Goal: Transaction & Acquisition: Download file/media

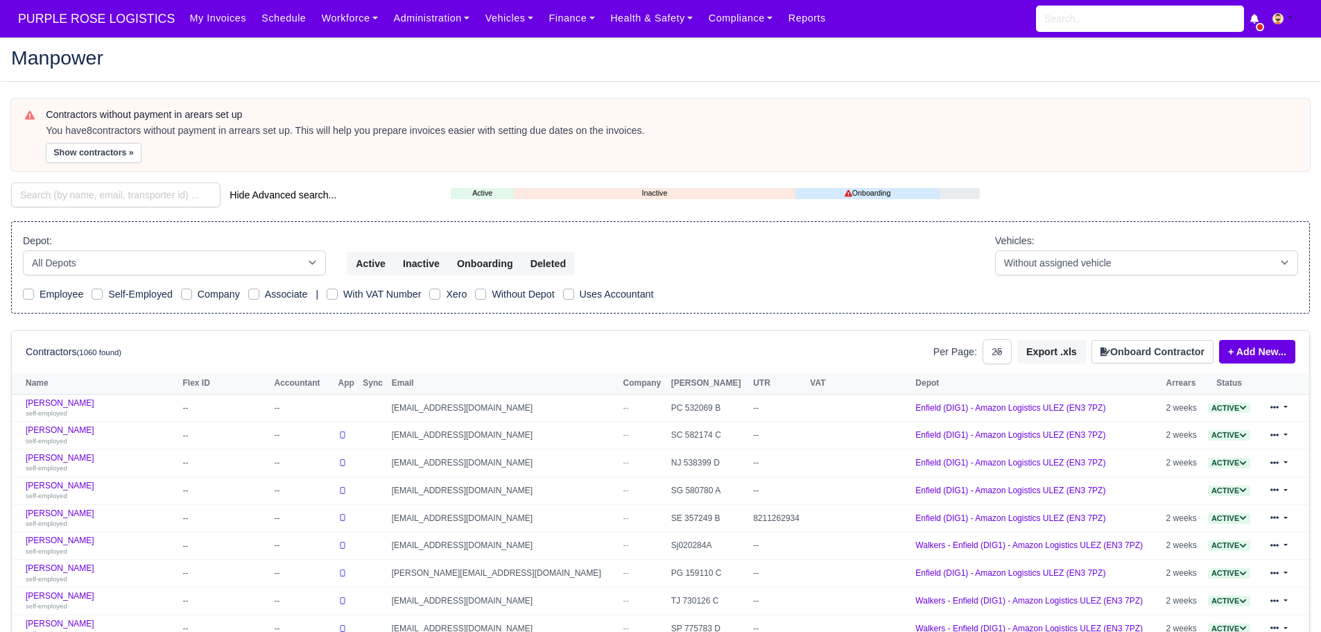
select select "25"
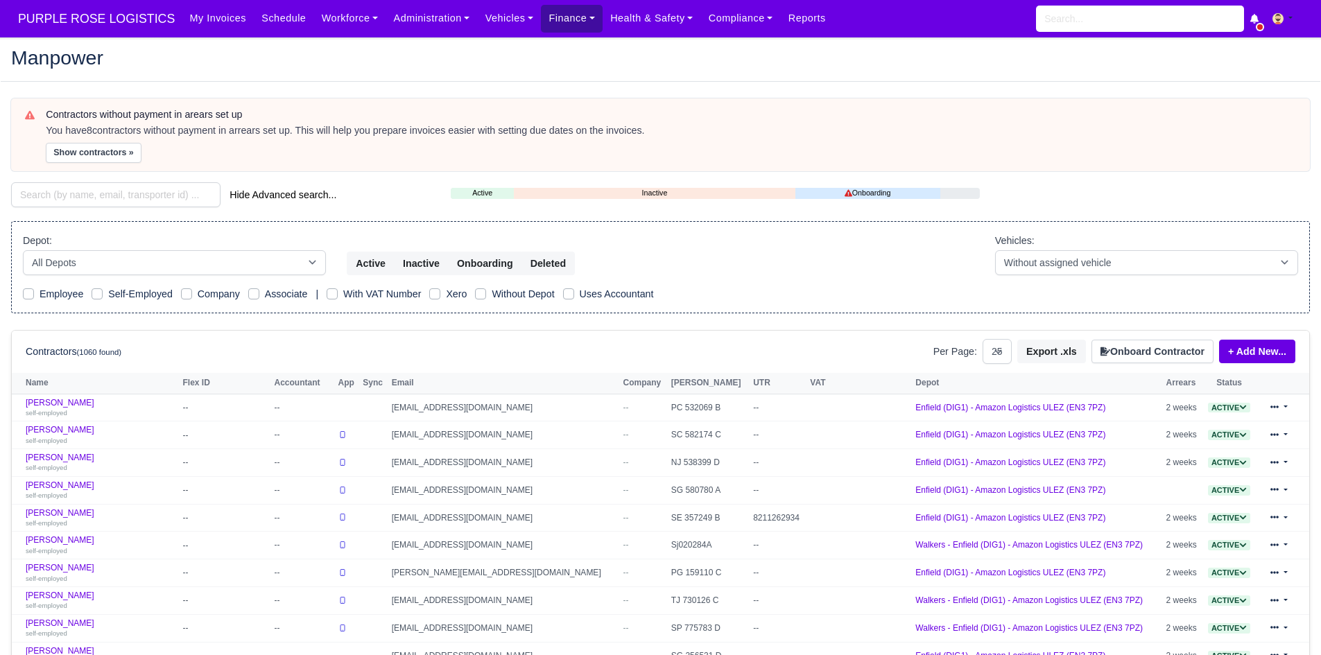
click at [558, 24] on link "Finance" at bounding box center [572, 18] width 62 height 27
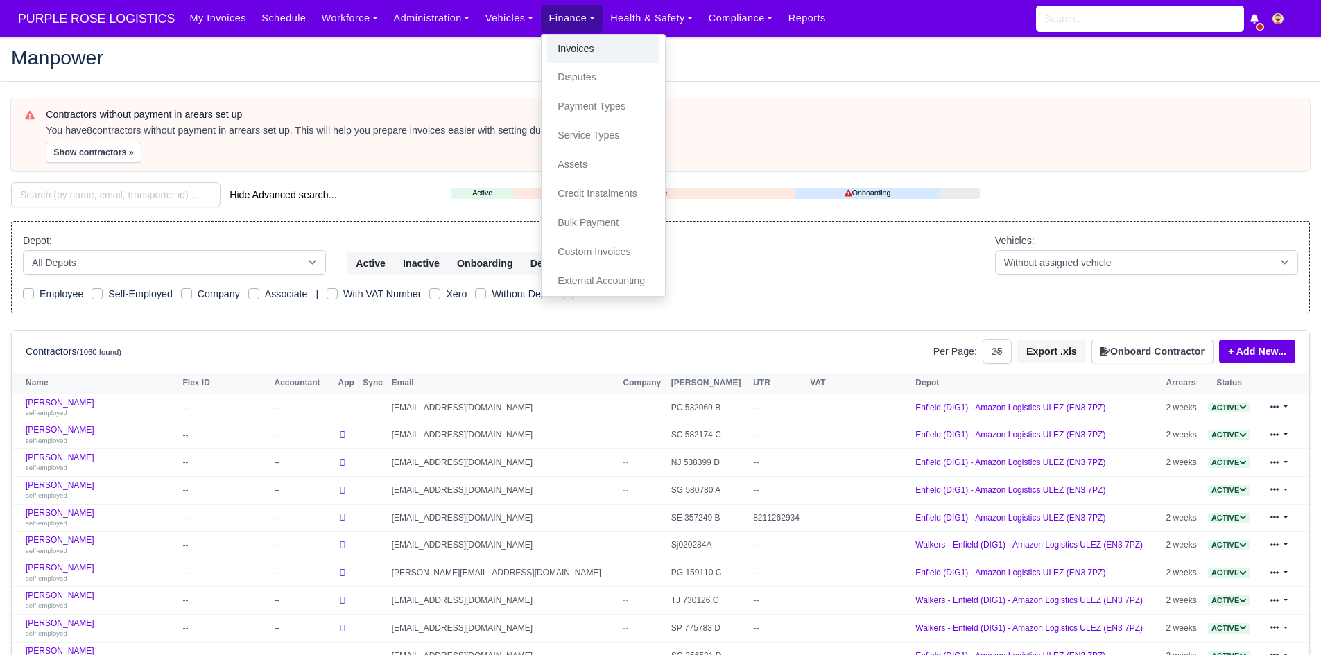
click at [554, 51] on link "Invoices" at bounding box center [603, 49] width 112 height 29
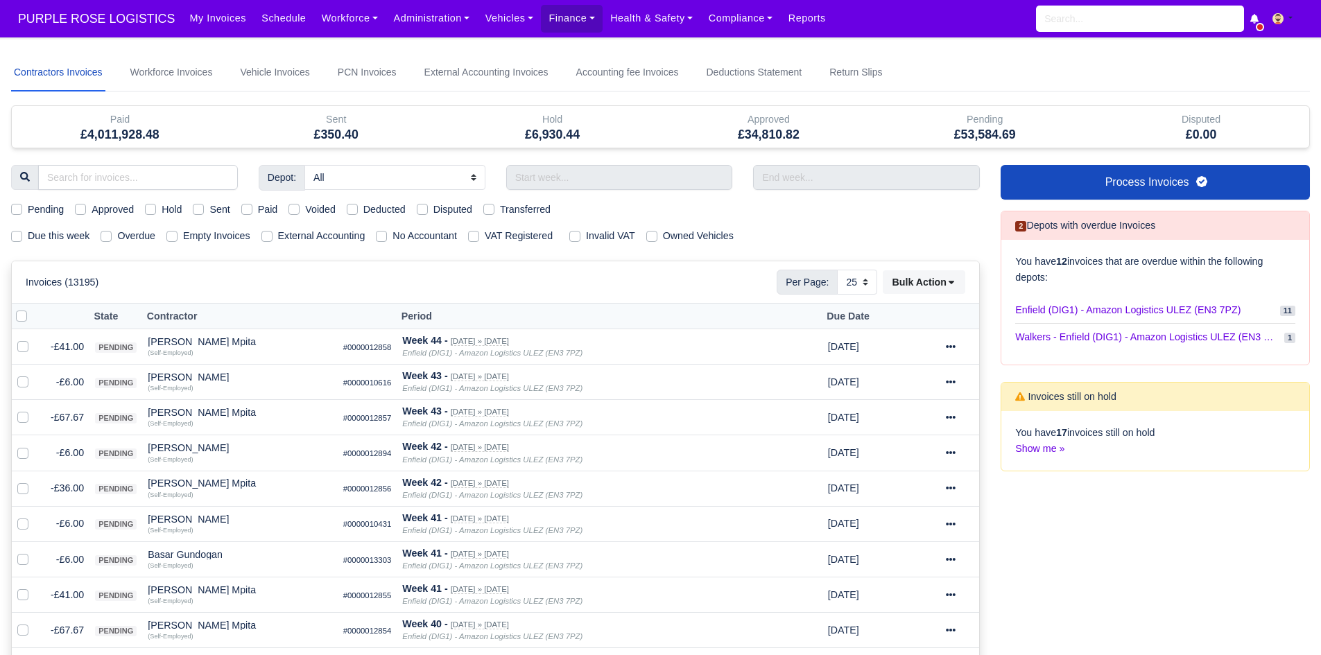
select select "25"
click at [550, 171] on input "text" at bounding box center [619, 177] width 227 height 25
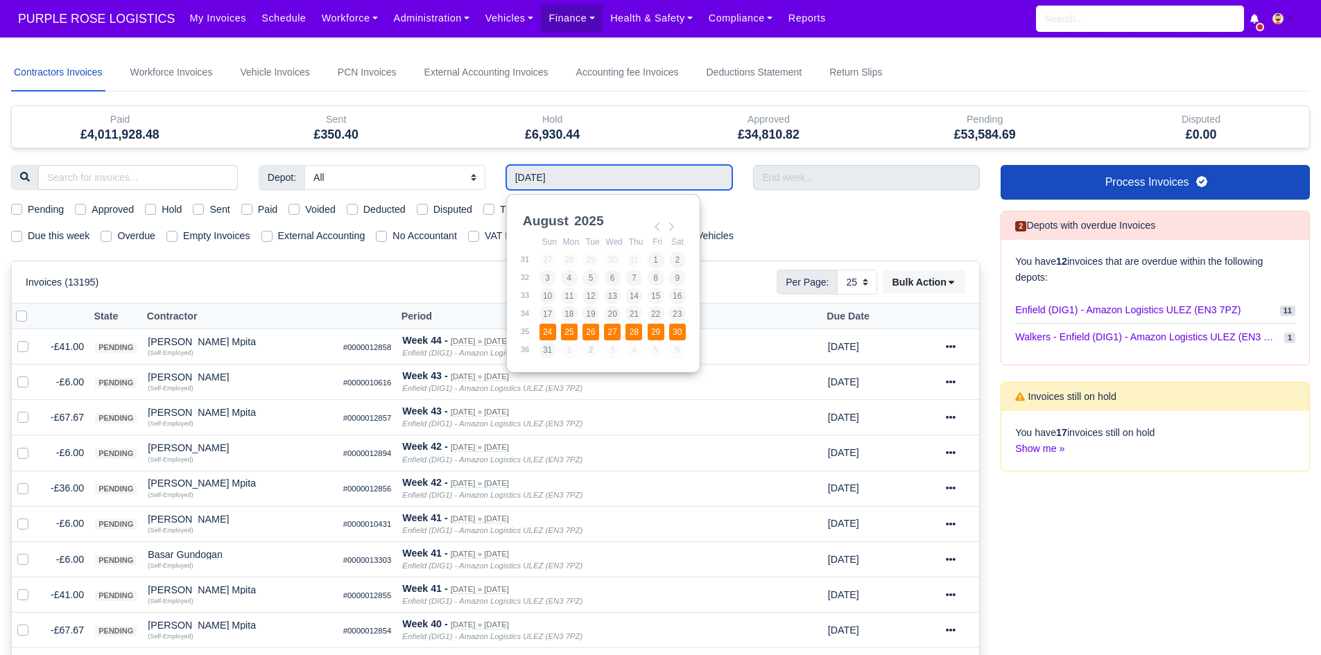
type input "24/08/2025 - 30/08/2025"
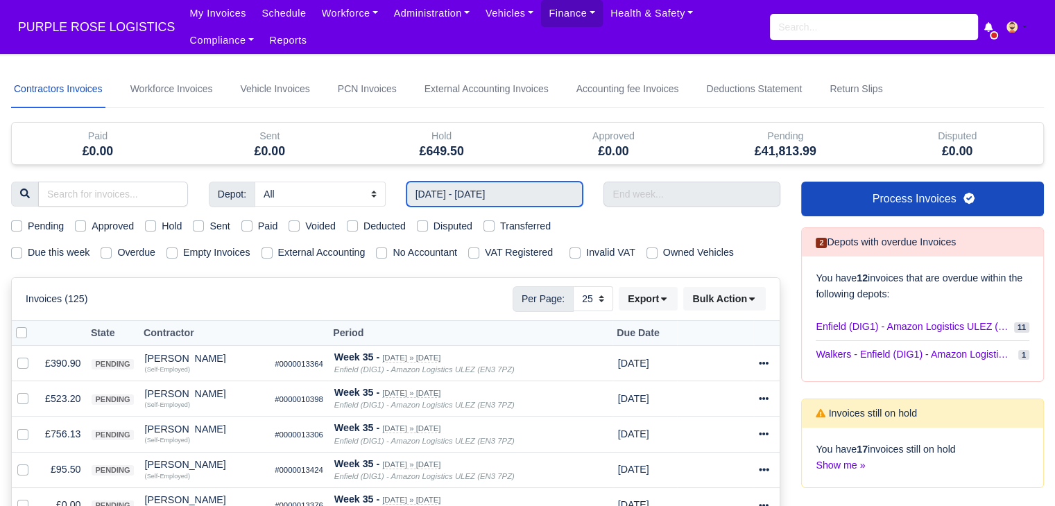
click at [465, 189] on input "24/08/2025 - 30/08/2025" at bounding box center [494, 194] width 177 height 25
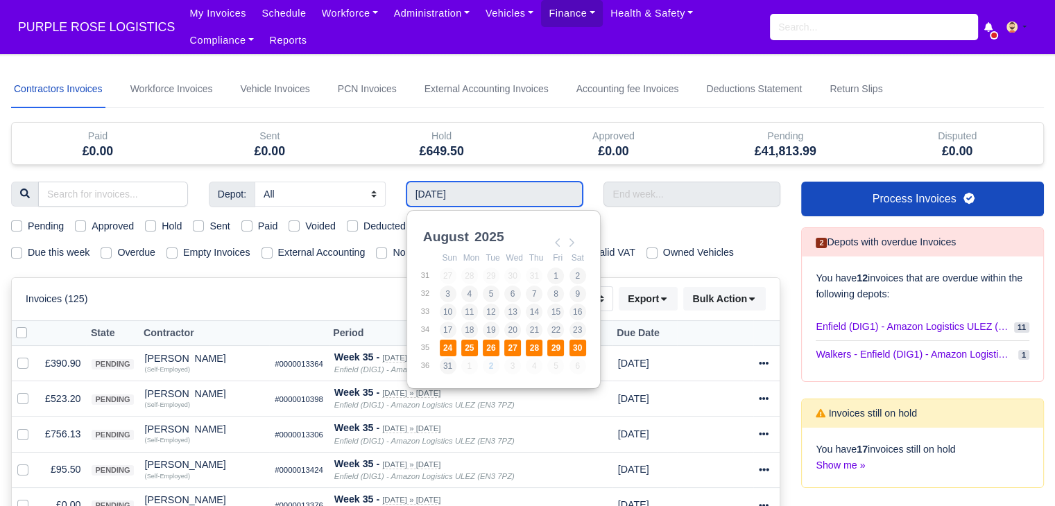
type input "24/08/2025 - 30/08/2025"
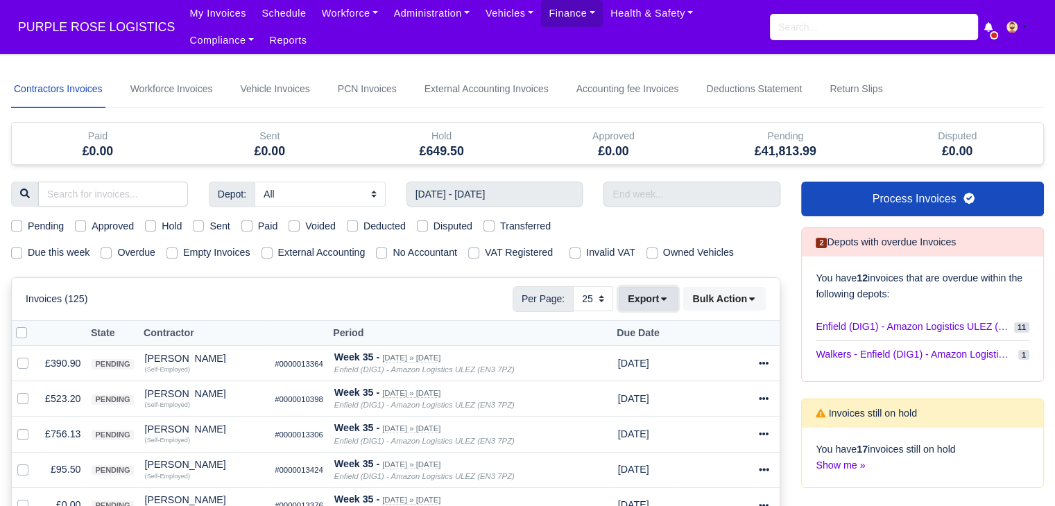
click at [646, 306] on button "Export" at bounding box center [648, 299] width 59 height 24
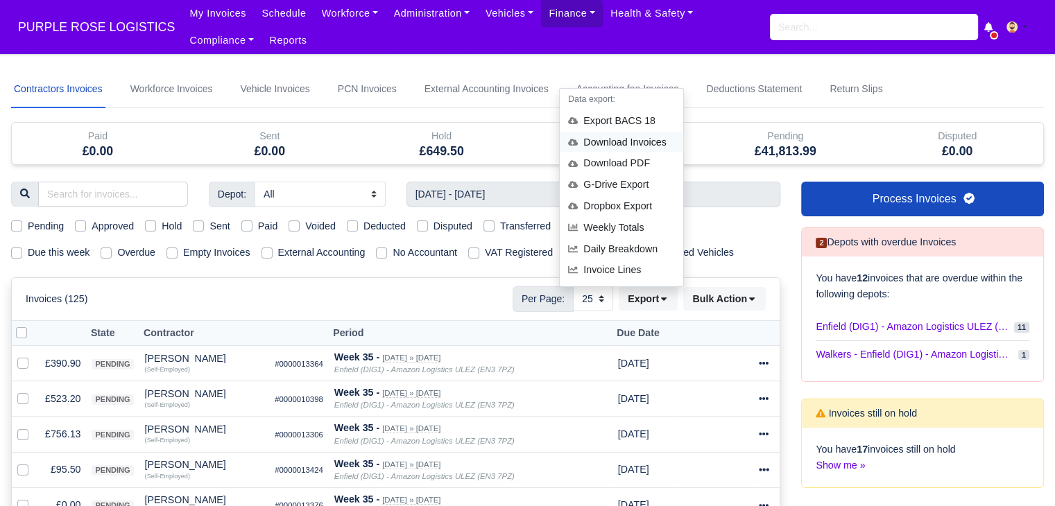
click at [646, 137] on div "Download Invoices" at bounding box center [621, 142] width 123 height 21
